Goal: Information Seeking & Learning: Learn about a topic

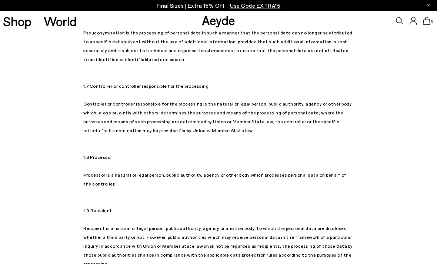
scroll to position [651, 0]
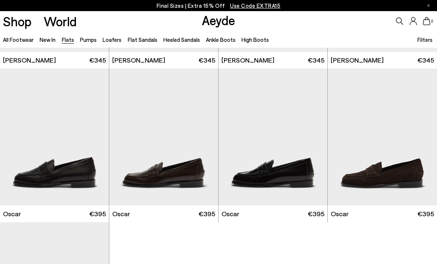
scroll to position [3050, 0]
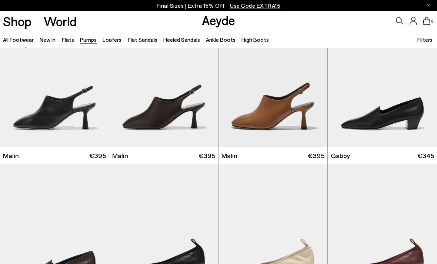
scroll to position [805, 0]
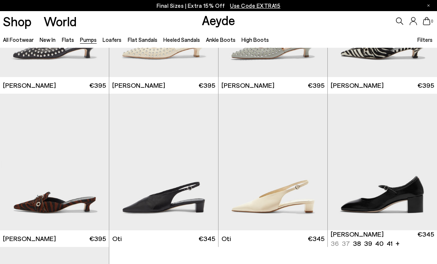
scroll to position [2411, 0]
